Goal: Entertainment & Leisure: Consume media (video, audio)

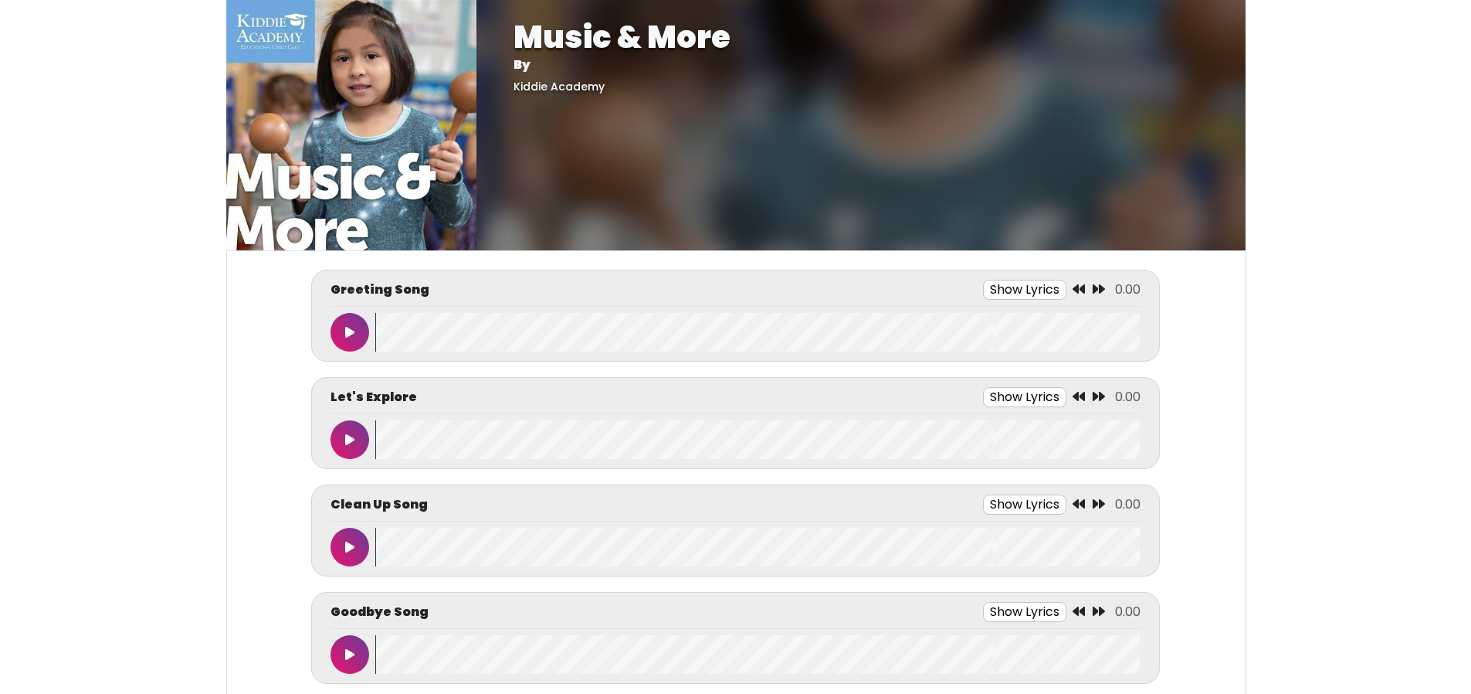
click at [360, 331] on button at bounding box center [350, 332] width 39 height 39
click at [331, 313] on button at bounding box center [350, 332] width 39 height 39
click at [339, 440] on button at bounding box center [350, 439] width 39 height 39
click at [331, 420] on button at bounding box center [350, 439] width 39 height 39
click at [339, 440] on button at bounding box center [350, 439] width 39 height 39
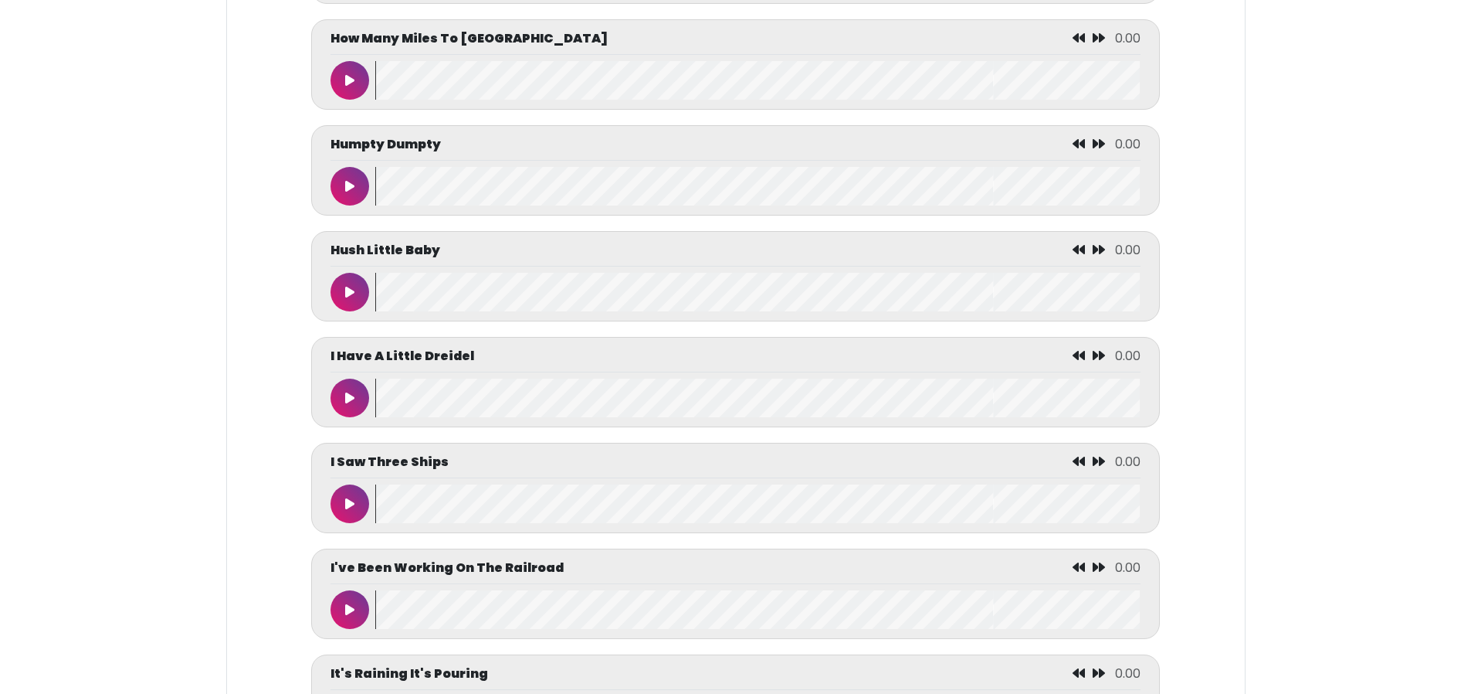
scroll to position [3785, 0]
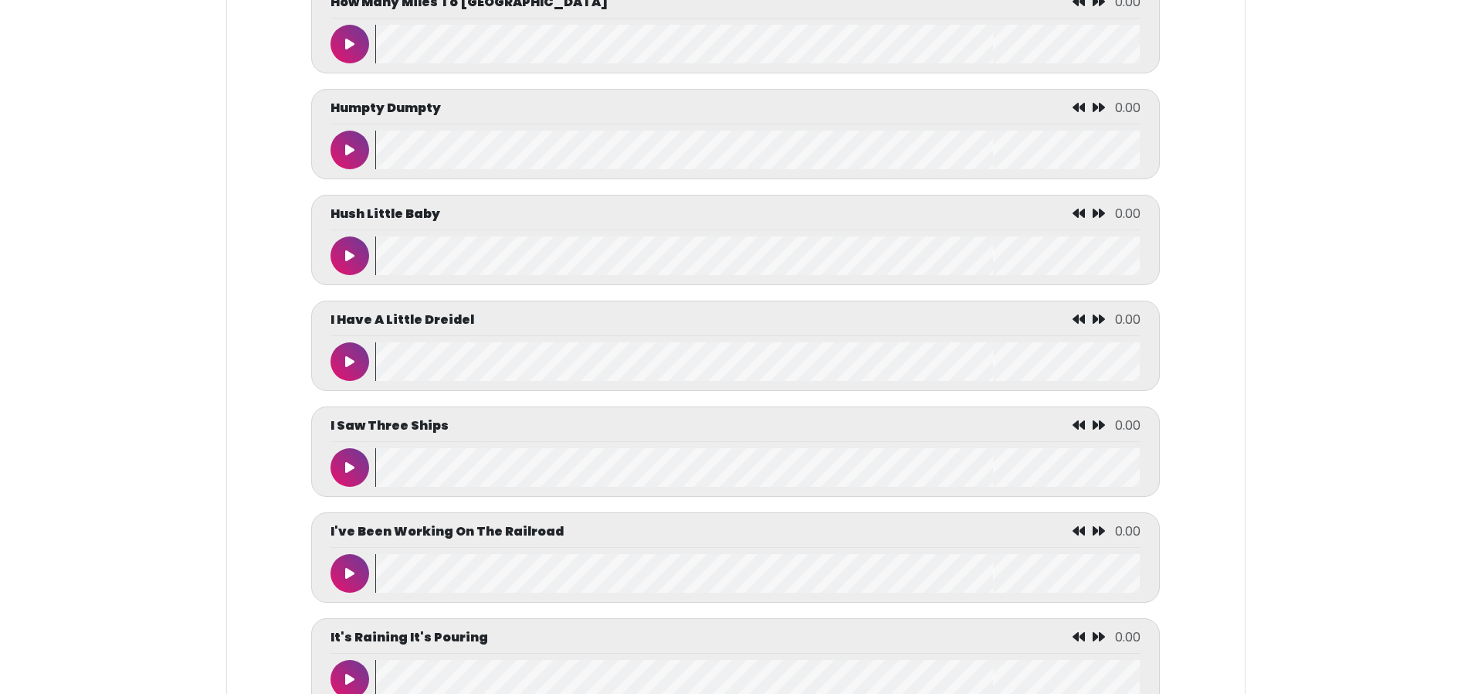
click at [356, 381] on button at bounding box center [350, 361] width 39 height 39
click at [409, 381] on wave at bounding box center [757, 361] width 765 height 39
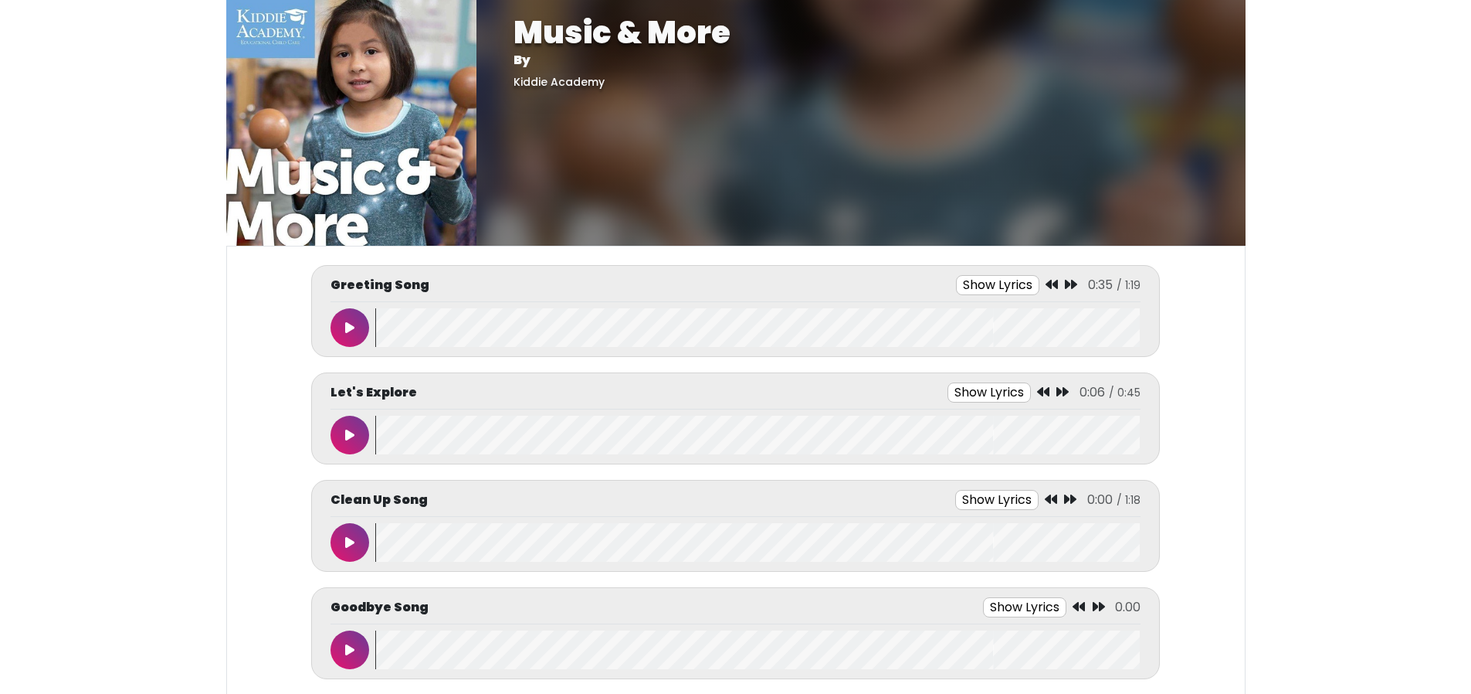
scroll to position [232, 0]
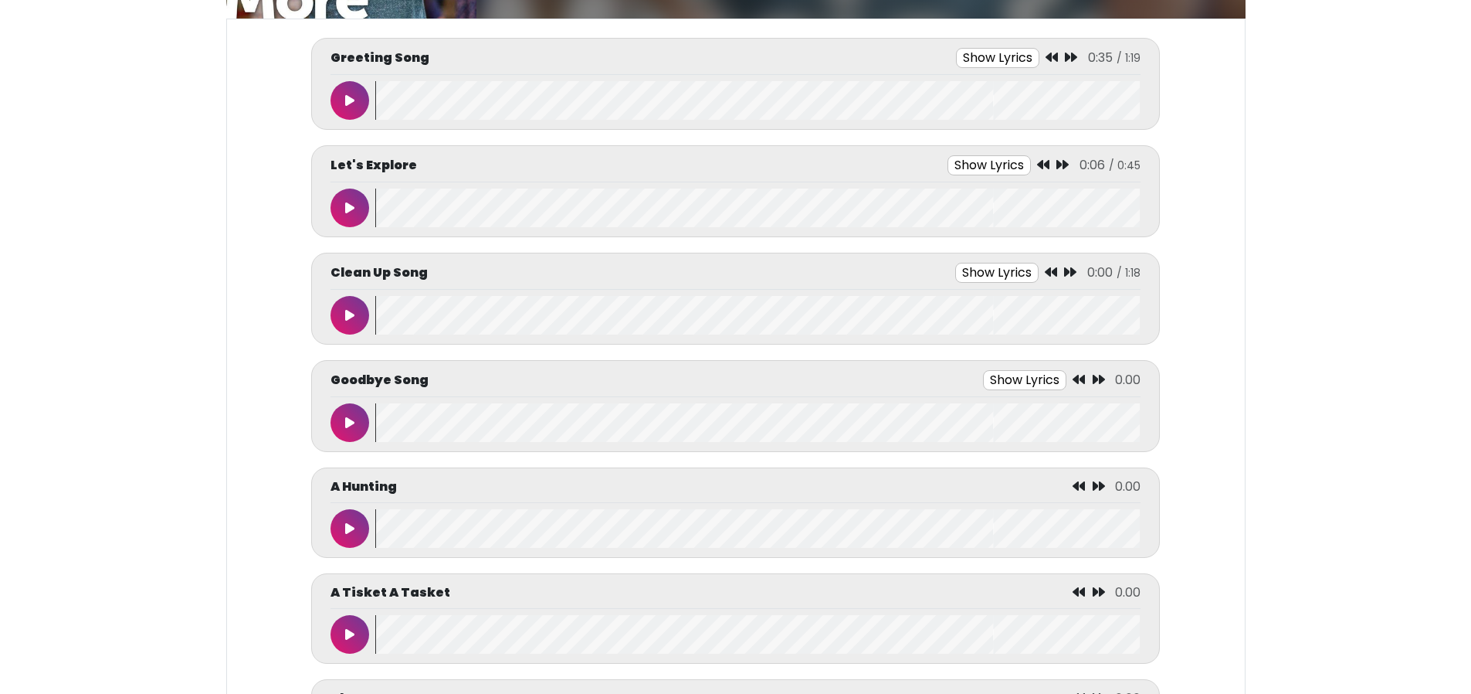
click at [341, 309] on button at bounding box center [350, 315] width 39 height 39
click at [331, 296] on button at bounding box center [350, 315] width 39 height 39
click at [338, 423] on button at bounding box center [350, 422] width 39 height 39
click at [963, 378] on button "Show Lyrics" at bounding box center [996, 380] width 83 height 20
